Goal: Information Seeking & Learning: Learn about a topic

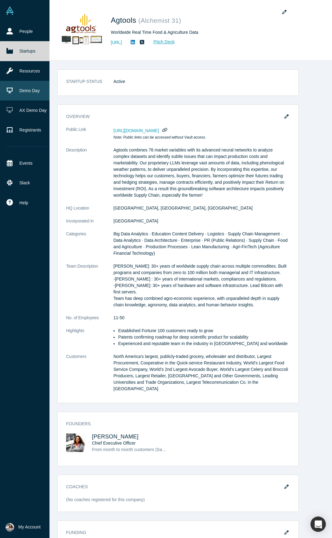
click at [18, 88] on link "Demo Day" at bounding box center [27, 91] width 54 height 20
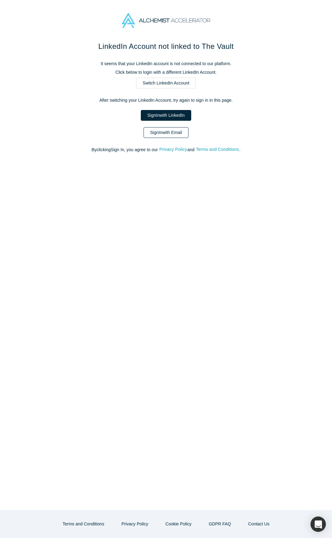
click at [163, 132] on link "Sign In with Email" at bounding box center [165, 132] width 45 height 11
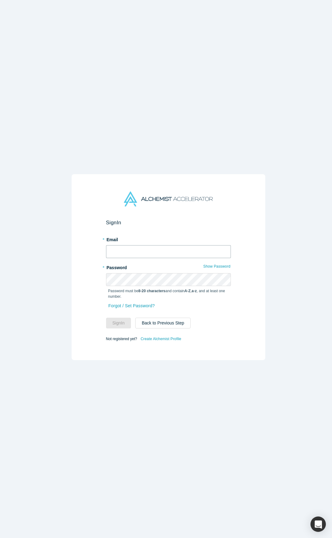
type input "[PERSON_NAME][EMAIL_ADDRESS][DOMAIN_NAME]"
click at [119, 319] on button "Sign In" at bounding box center [118, 322] width 25 height 11
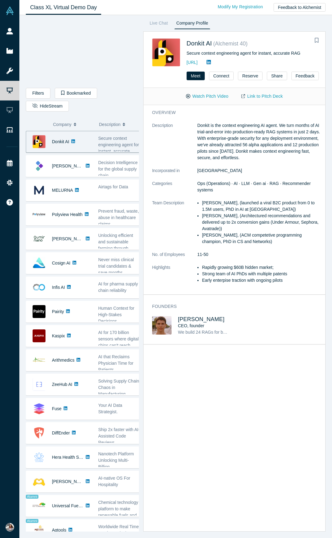
click at [175, 393] on div "overview Description Donkit is the context engineering AI agent. We turn months…" at bounding box center [236, 320] width 186 height 430
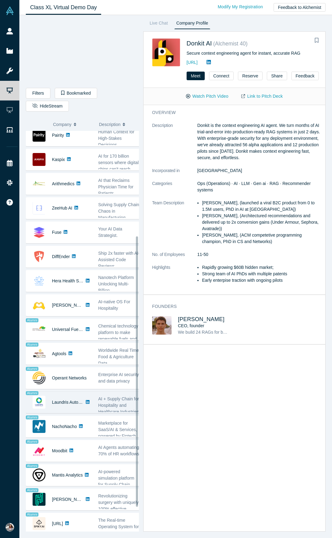
scroll to position [185, 0]
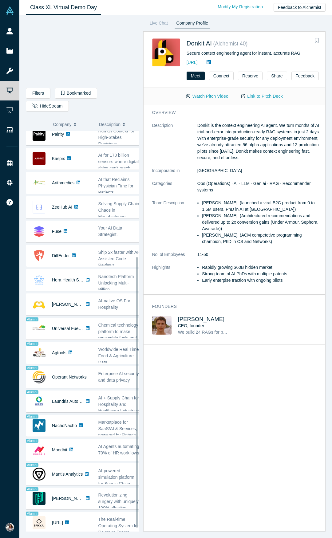
drag, startPoint x: 144, startPoint y: 267, endPoint x: 151, endPoint y: 433, distance: 166.6
click at [139, 434] on div "Donkit AI Secure context engineering agent for instant, accurate RAG - Mikhail …" at bounding box center [82, 331] width 113 height 400
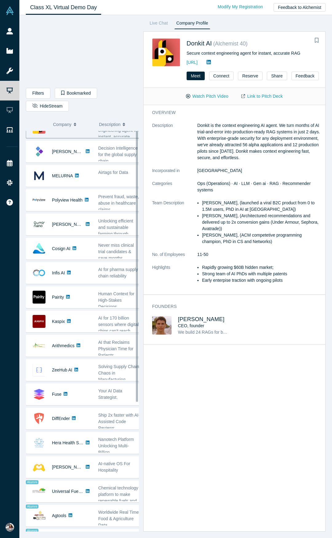
scroll to position [0, 0]
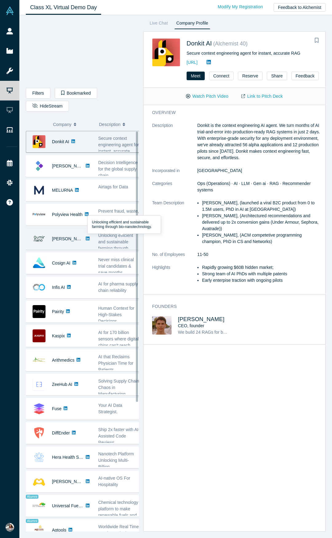
drag, startPoint x: 144, startPoint y: 431, endPoint x: 138, endPoint y: 249, distance: 181.8
click at [138, 249] on div "Donkit AI Secure context engineering agent for instant, accurate RAG - Mikhail …" at bounding box center [82, 331] width 113 height 400
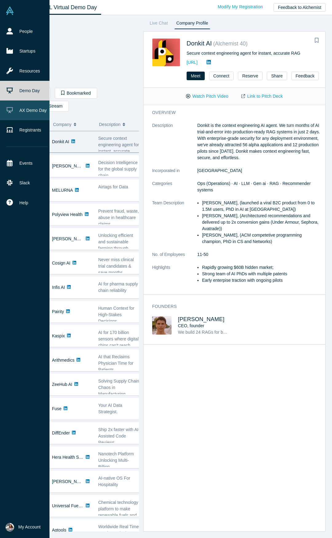
click at [28, 107] on link "AX Demo Day" at bounding box center [27, 110] width 54 height 20
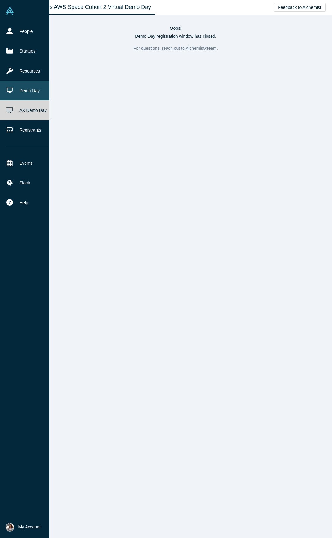
click at [12, 89] on icon at bounding box center [9, 91] width 6 height 6
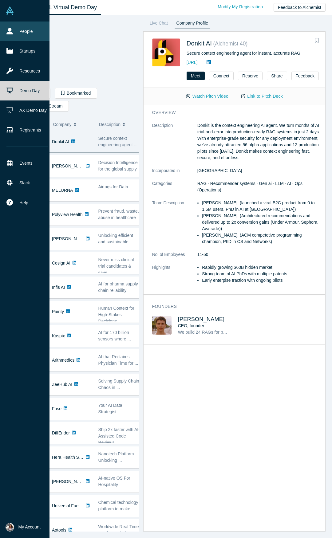
click at [32, 32] on link "People" at bounding box center [27, 31] width 54 height 20
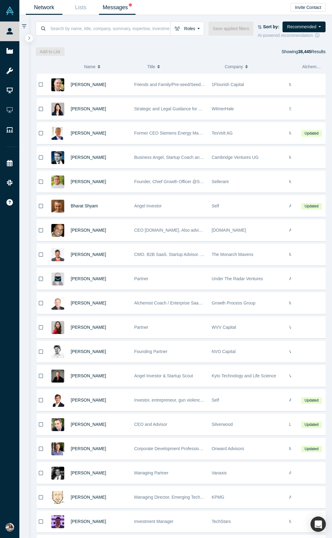
click at [118, 4] on link "Messages" at bounding box center [117, 7] width 37 height 14
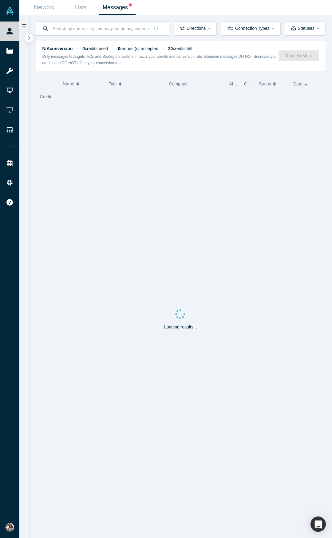
click at [120, 8] on link "Messages" at bounding box center [117, 7] width 37 height 14
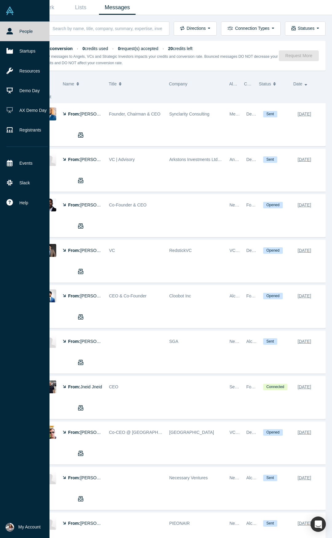
click at [8, 10] on img at bounding box center [10, 10] width 9 height 9
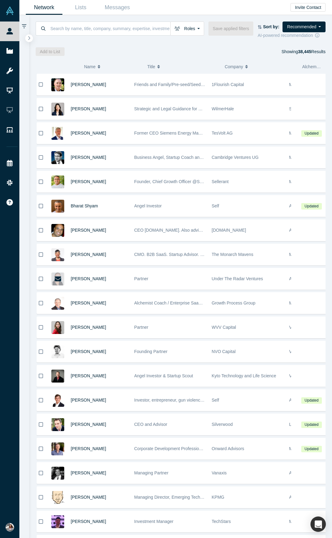
click at [302, 51] on strong "38,445" at bounding box center [304, 51] width 13 height 5
click at [117, 8] on link "Messages" at bounding box center [117, 7] width 37 height 14
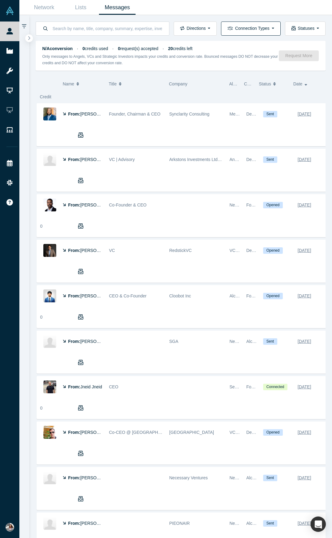
click at [277, 28] on button "Connection Types" at bounding box center [250, 28] width 59 height 14
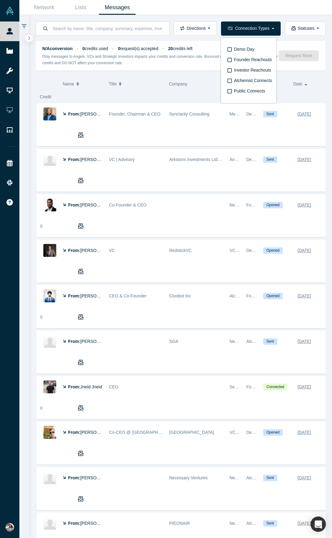
click at [277, 28] on button "Connection Types" at bounding box center [250, 28] width 59 height 14
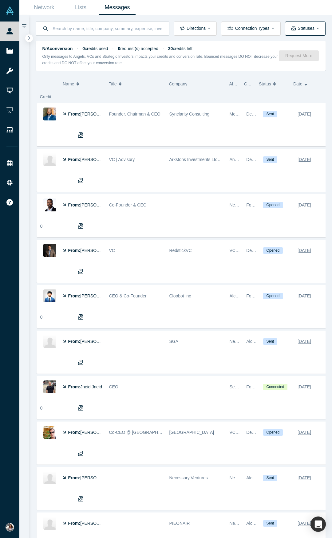
click at [319, 29] on button "Statuses" at bounding box center [305, 28] width 41 height 14
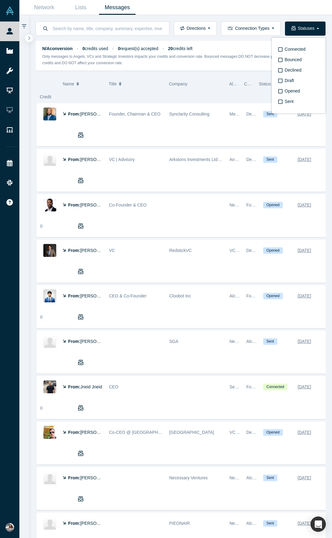
click at [319, 29] on button "Statuses" at bounding box center [305, 28] width 41 height 14
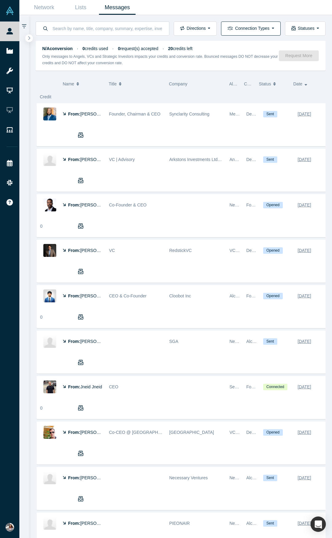
click at [273, 29] on button "Connection Types" at bounding box center [250, 28] width 59 height 14
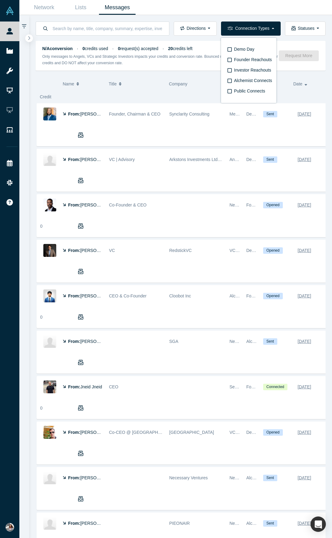
click at [273, 29] on button "Connection Types" at bounding box center [250, 28] width 59 height 14
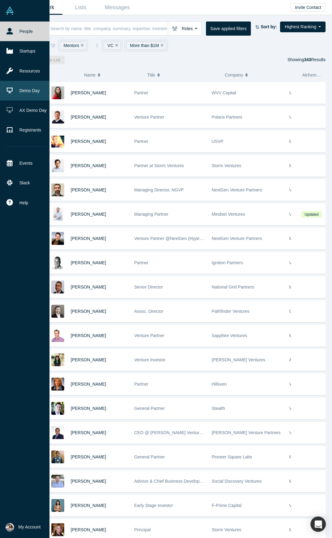
click at [15, 88] on link "Demo Day" at bounding box center [27, 91] width 54 height 20
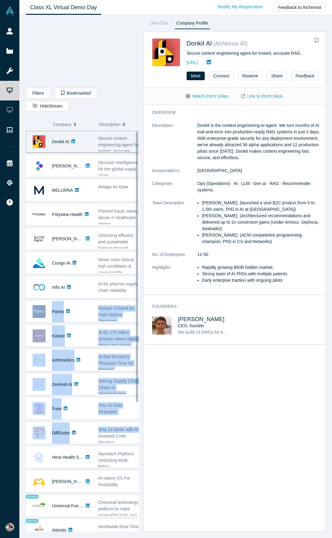
drag, startPoint x: 142, startPoint y: 293, endPoint x: 142, endPoint y: 423, distance: 130.5
click at [142, 423] on div "Donkit AI Secure context engineering agent for instant, accurate RAG - Mikhail …" at bounding box center [85, 421] width 118 height 580
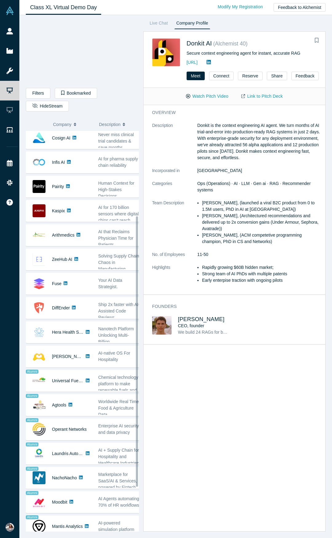
drag, startPoint x: 142, startPoint y: 384, endPoint x: 159, endPoint y: 457, distance: 74.6
click at [138, 468] on div at bounding box center [137, 351] width 2 height 270
click at [283, 427] on div "overview Description Donkit is the context engineering AI agent. We turn months…" at bounding box center [236, 320] width 186 height 430
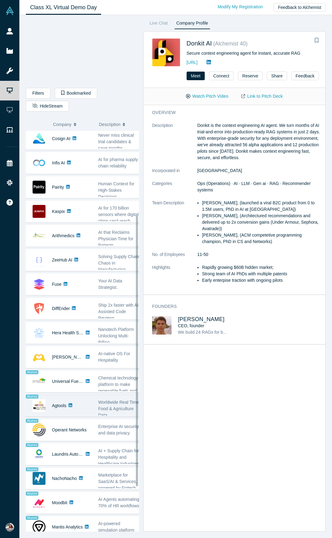
drag, startPoint x: 120, startPoint y: 403, endPoint x: 93, endPoint y: 405, distance: 26.5
click at [120, 403] on span "Worldwide Real Time Food & Agriculture Data" at bounding box center [118, 408] width 41 height 18
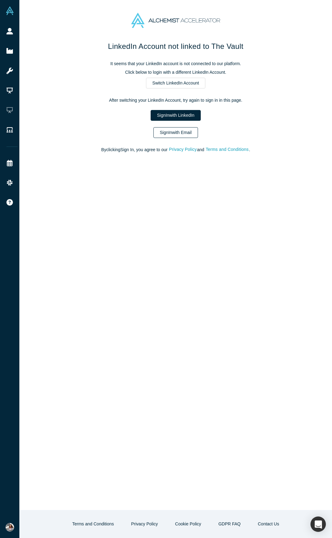
click at [168, 131] on link "Sign In with Email" at bounding box center [175, 132] width 45 height 11
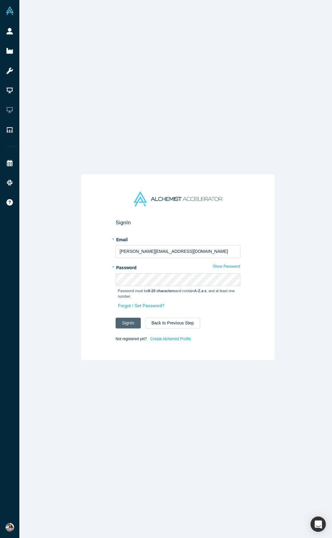
click at [124, 321] on button "Sign In" at bounding box center [127, 322] width 25 height 11
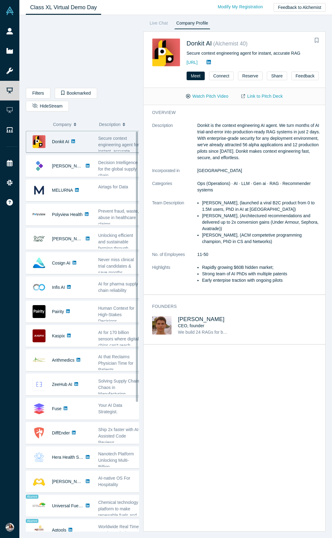
drag, startPoint x: 144, startPoint y: 170, endPoint x: 143, endPoint y: 92, distance: 78.3
click at [139, 95] on div "Filters AI Artificial Intelligence AI (Artificial Intelligence) B2B SaaS Data A…" at bounding box center [82, 275] width 113 height 512
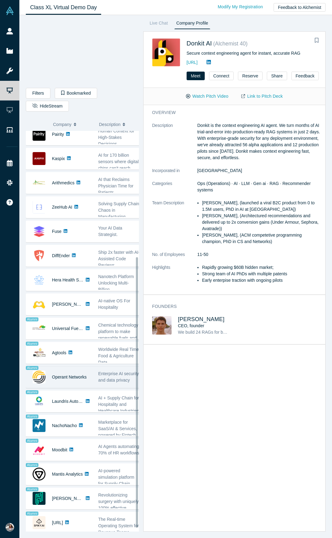
scroll to position [185, 0]
drag, startPoint x: 143, startPoint y: 253, endPoint x: 326, endPoint y: 389, distance: 228.1
click at [150, 393] on div "Filters AI Artificial Intelligence AI (Artificial Intelligence) B2B SaaS Data A…" at bounding box center [175, 276] width 312 height 523
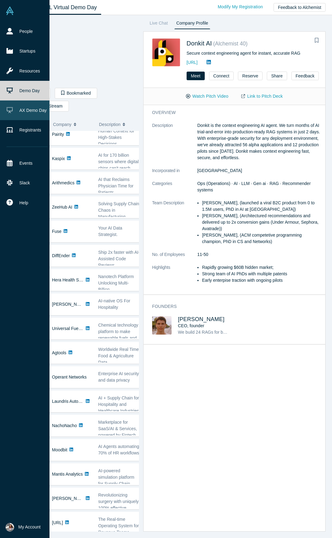
click at [24, 109] on link "AX Demo Day" at bounding box center [27, 110] width 54 height 20
